Goal: Task Accomplishment & Management: Manage account settings

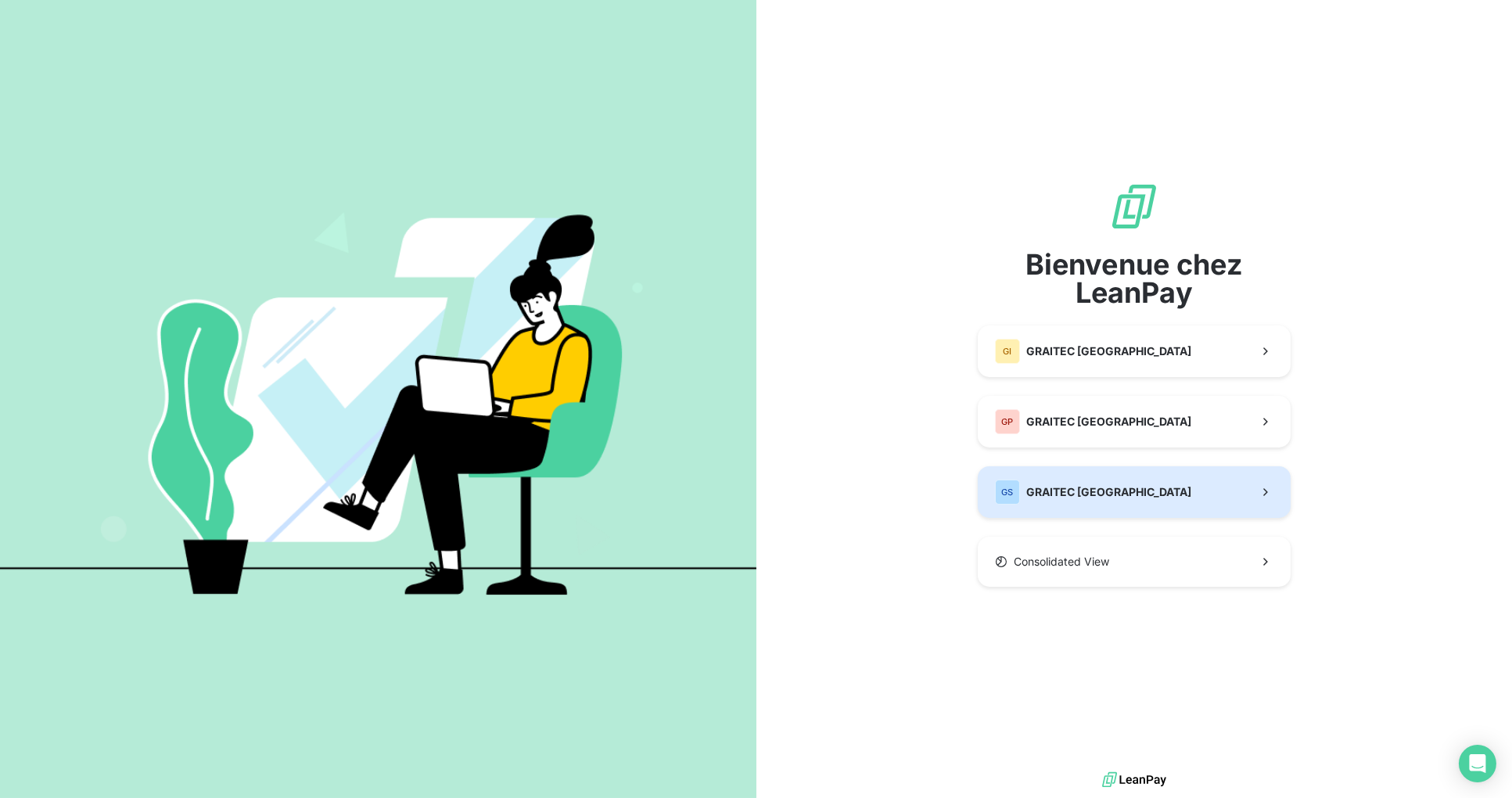
click at [1098, 495] on span "GRAITEC [GEOGRAPHIC_DATA]" at bounding box center [1109, 492] width 165 height 16
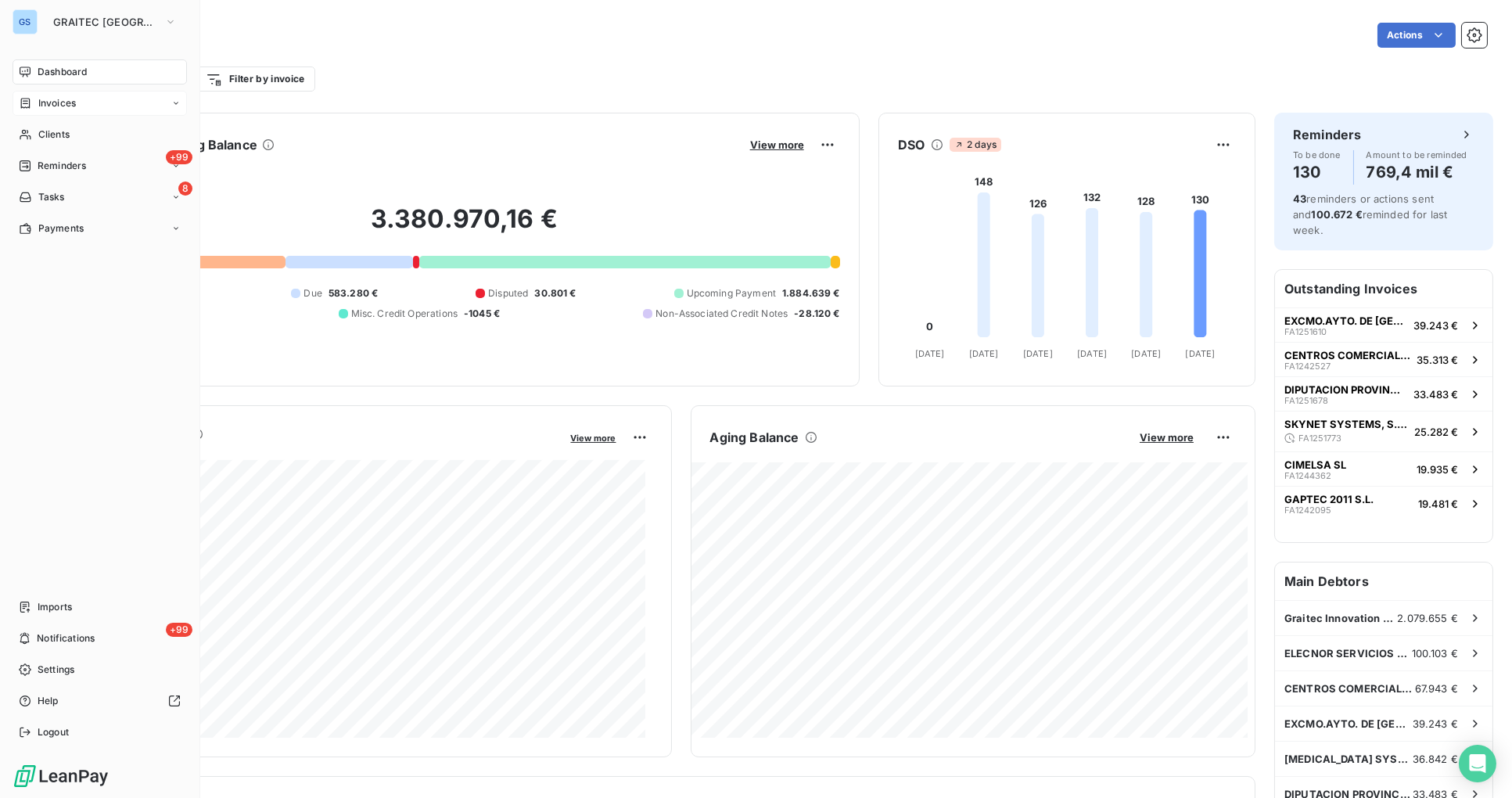
click at [63, 108] on span "Invoices" at bounding box center [57, 104] width 37 height 14
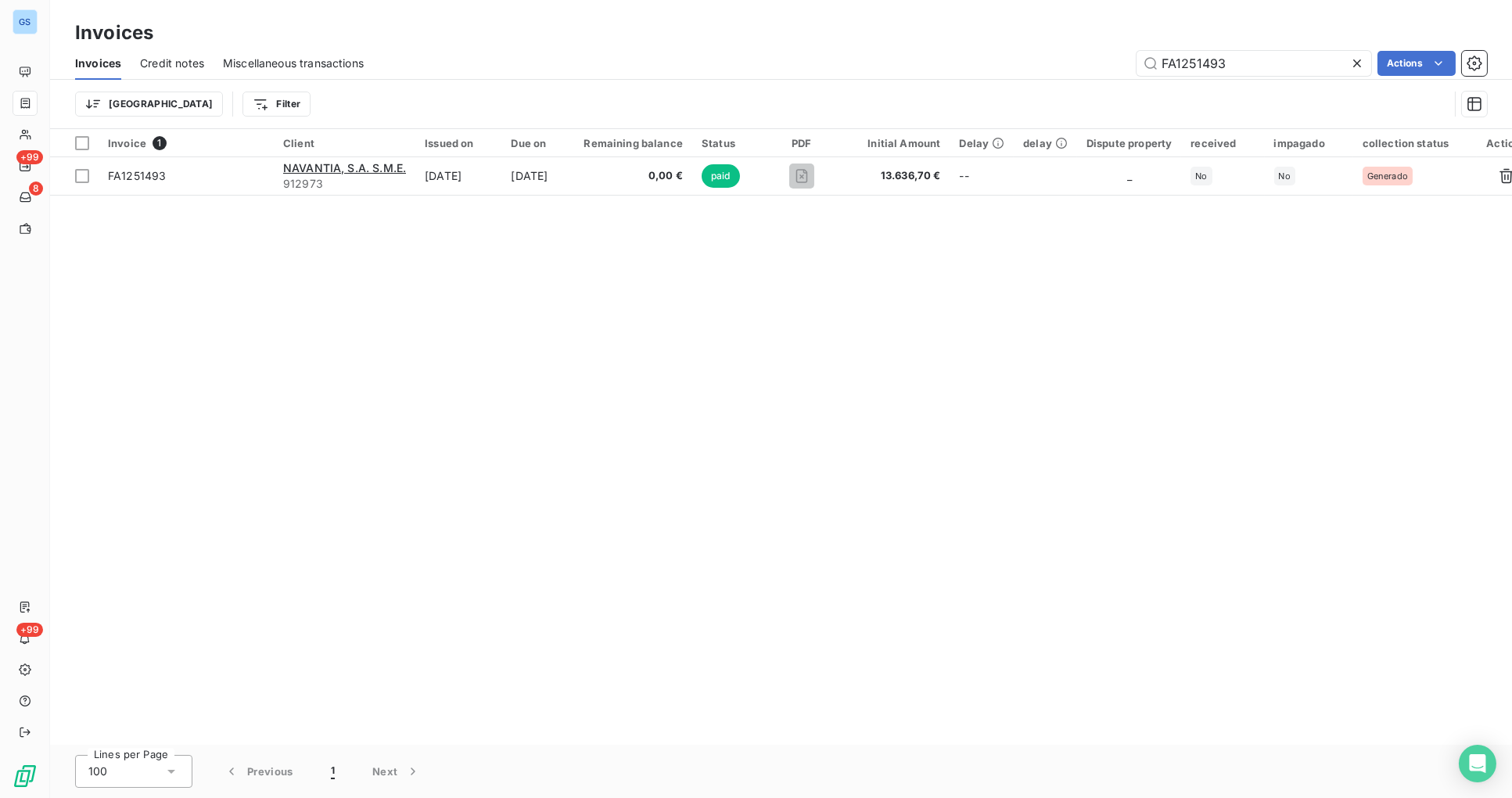
click at [1363, 63] on icon at bounding box center [1357, 64] width 16 height 16
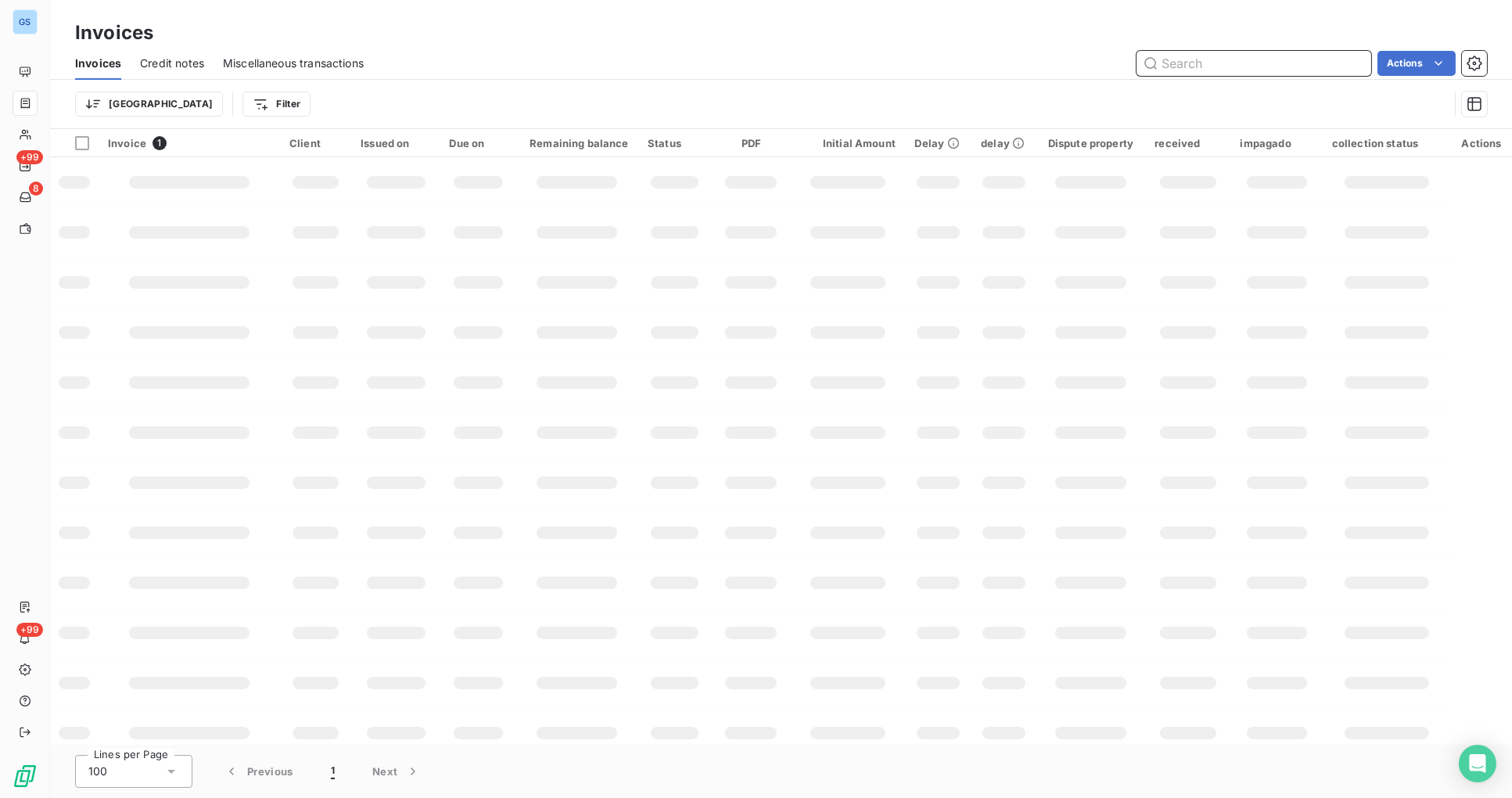
click at [1239, 58] on input "text" at bounding box center [1254, 63] width 234 height 25
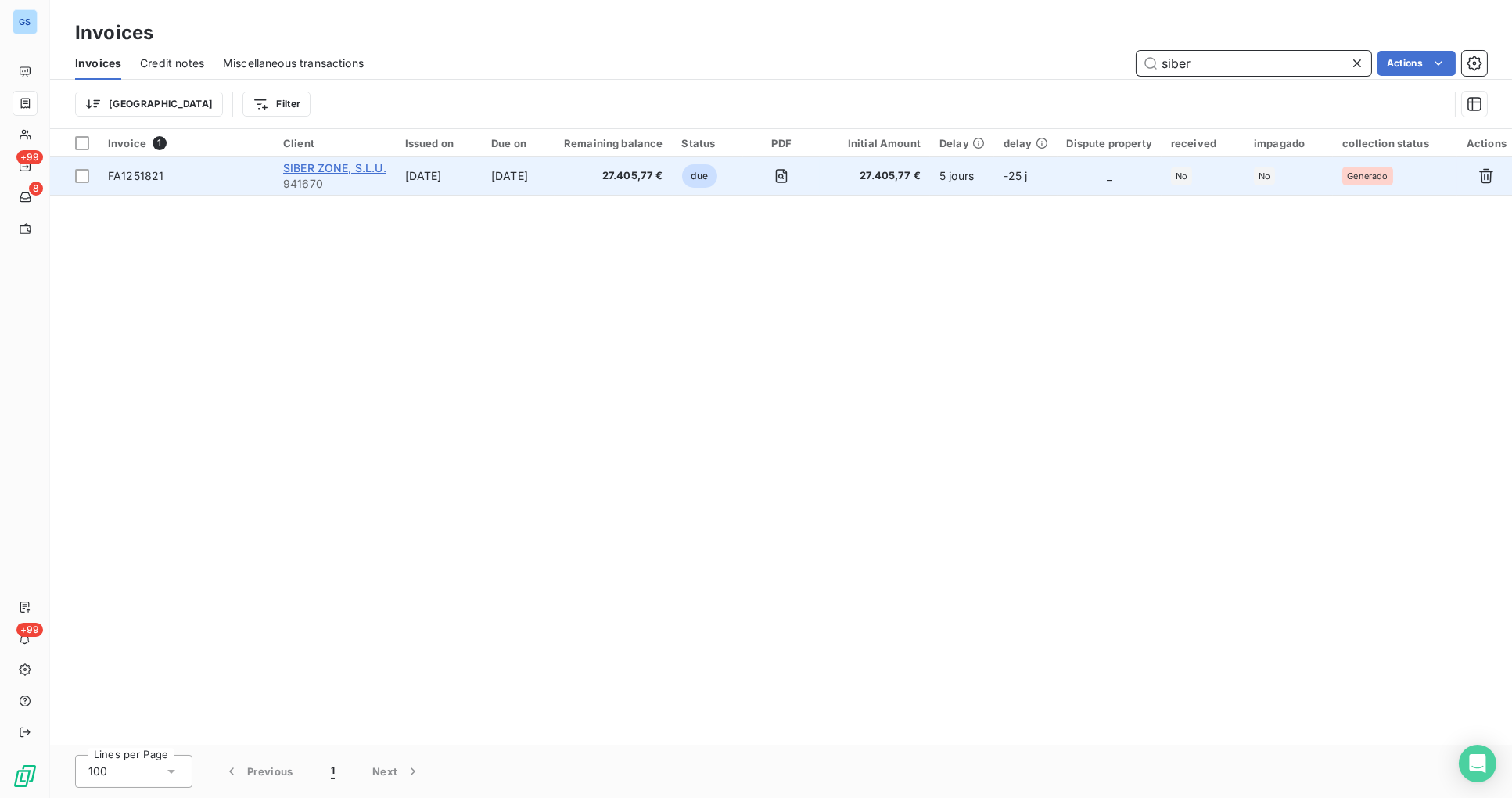
type input "siber"
click at [332, 167] on span "SIBER ZONE, S.L.U." at bounding box center [335, 167] width 104 height 14
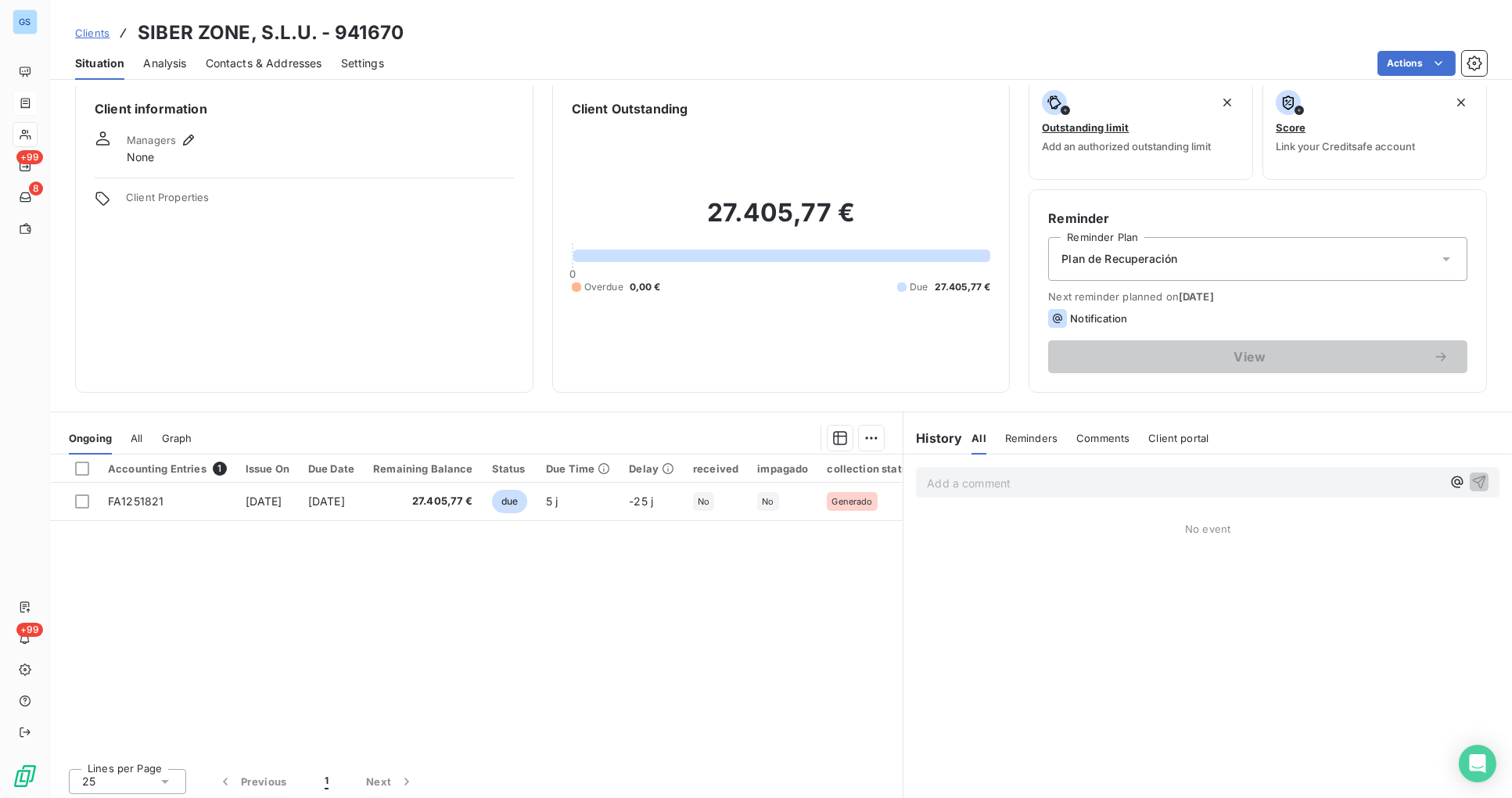
scroll to position [20, 0]
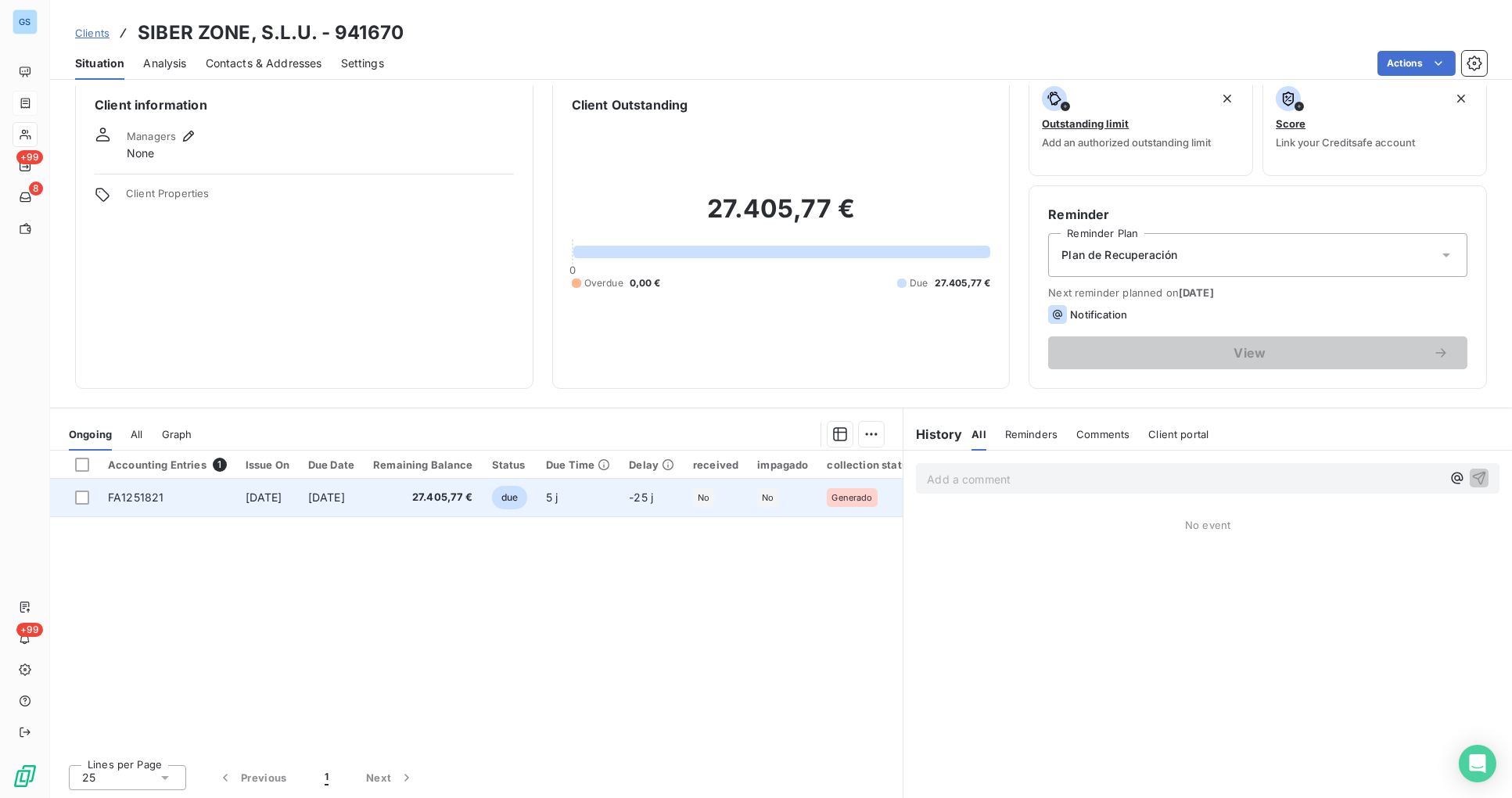
click at [282, 493] on span "[DATE]" at bounding box center [264, 497] width 37 height 14
